Goal: Book appointment/travel/reservation

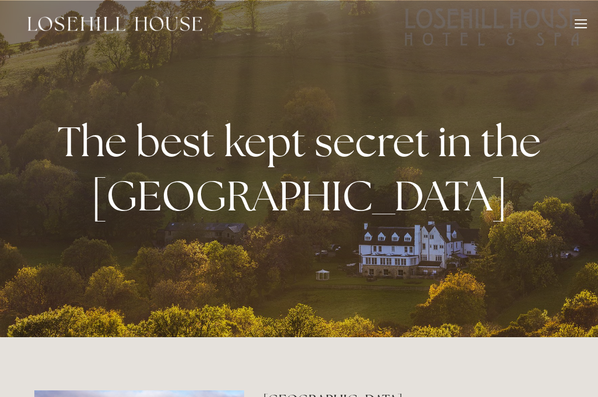
click at [586, 18] on div "Rooms Rooms Your Stay Book a stay Offers Spa About" at bounding box center [299, 24] width 576 height 48
click at [583, 28] on div at bounding box center [581, 25] width 12 height 12
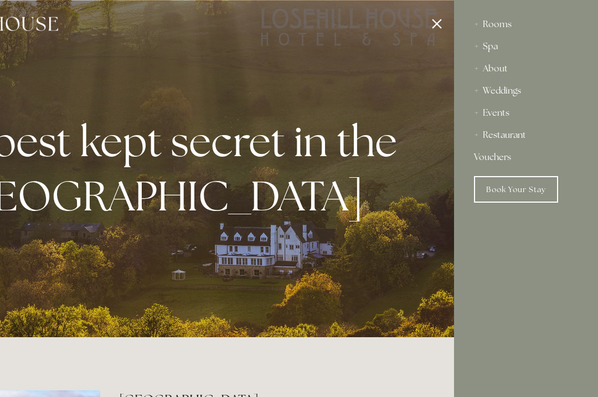
click at [497, 48] on div "Spa" at bounding box center [526, 46] width 104 height 22
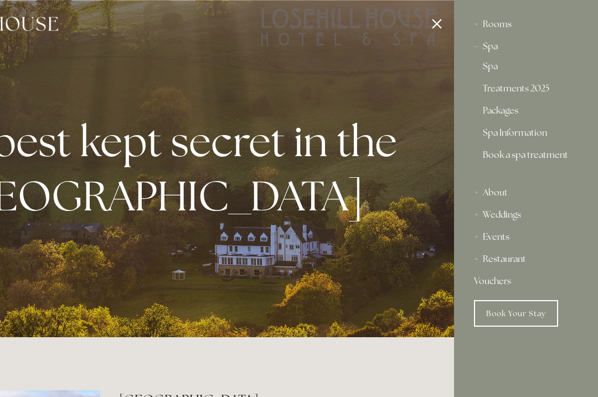
click at [536, 84] on link "Treatments 2025" at bounding box center [526, 90] width 86 height 13
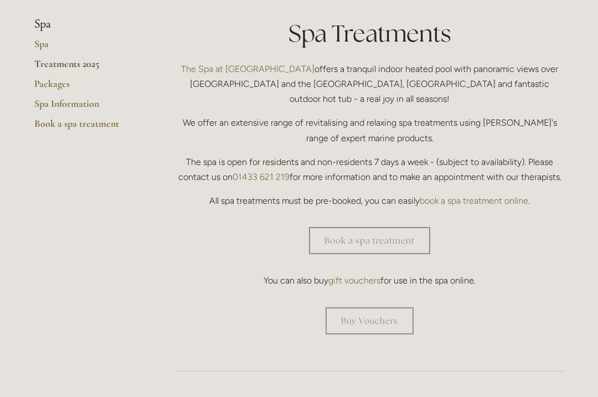
scroll to position [269, 0]
click at [49, 87] on link "Packages" at bounding box center [87, 88] width 106 height 20
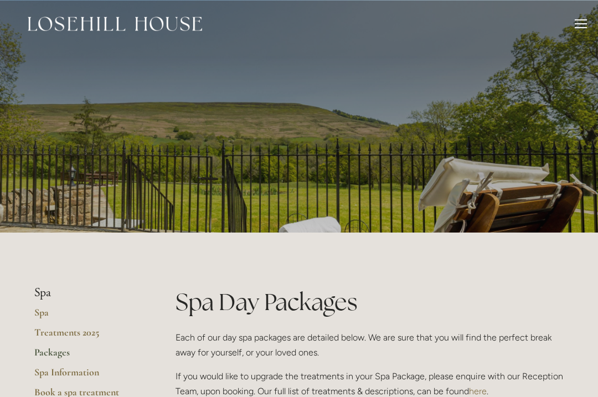
click at [579, 22] on div at bounding box center [581, 25] width 12 height 12
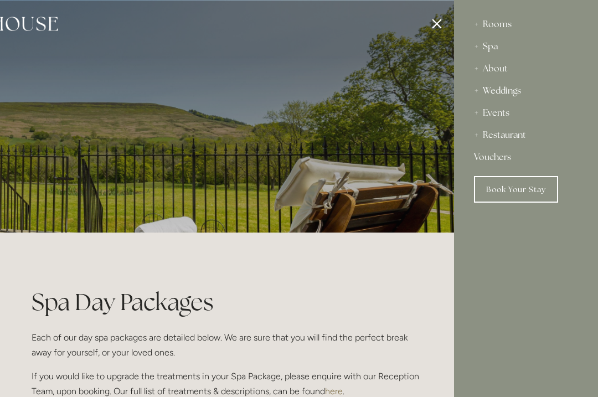
click at [535, 188] on link "Book Your Stay" at bounding box center [516, 189] width 84 height 27
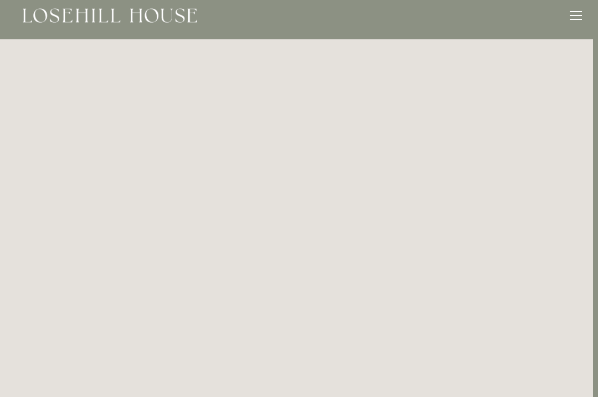
scroll to position [0, 5]
